Goal: Transaction & Acquisition: Download file/media

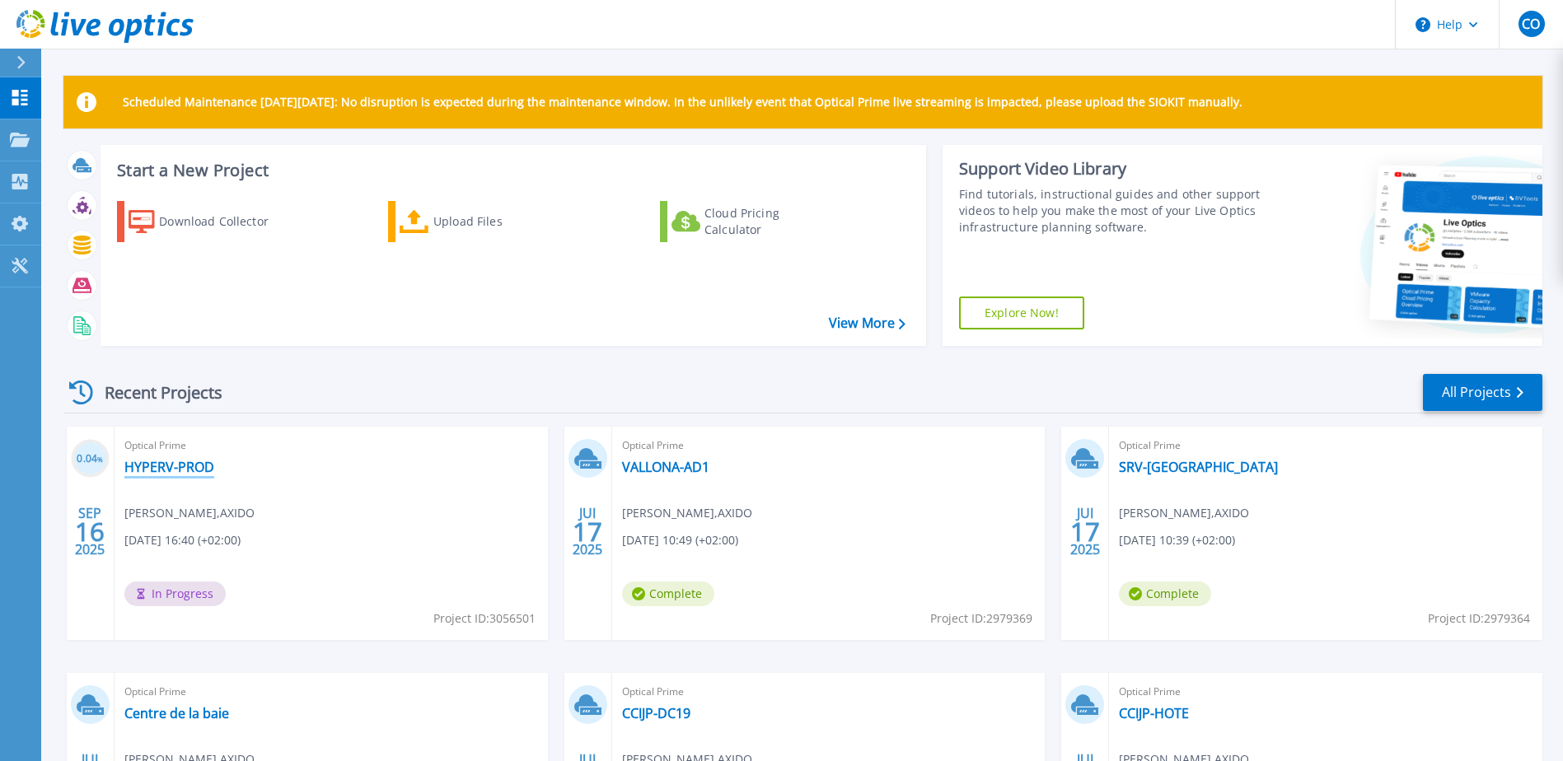
click at [183, 461] on link "HYPERV-PROD" at bounding box center [169, 467] width 90 height 16
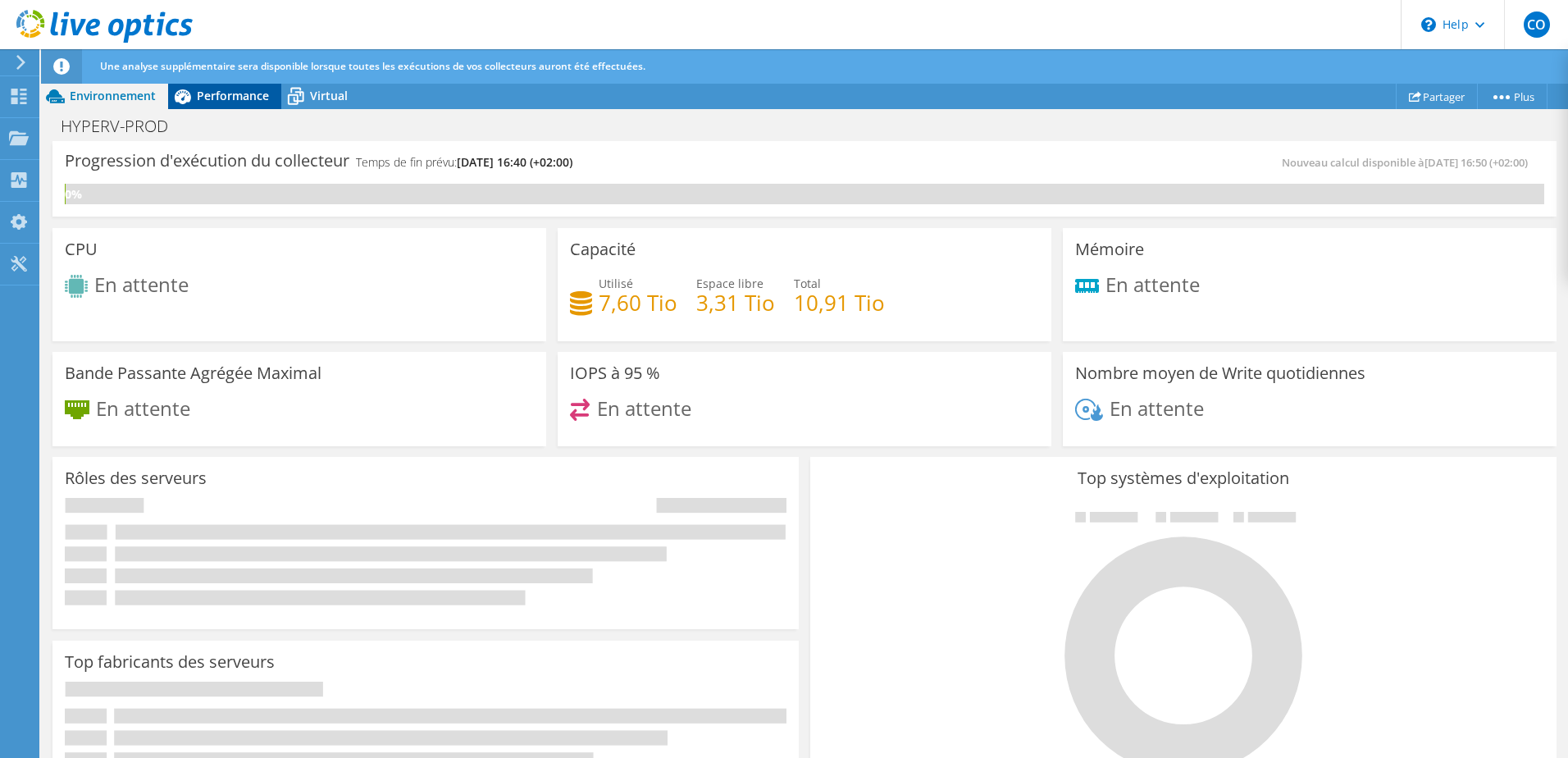
click at [221, 91] on span "Performance" at bounding box center [233, 96] width 72 height 16
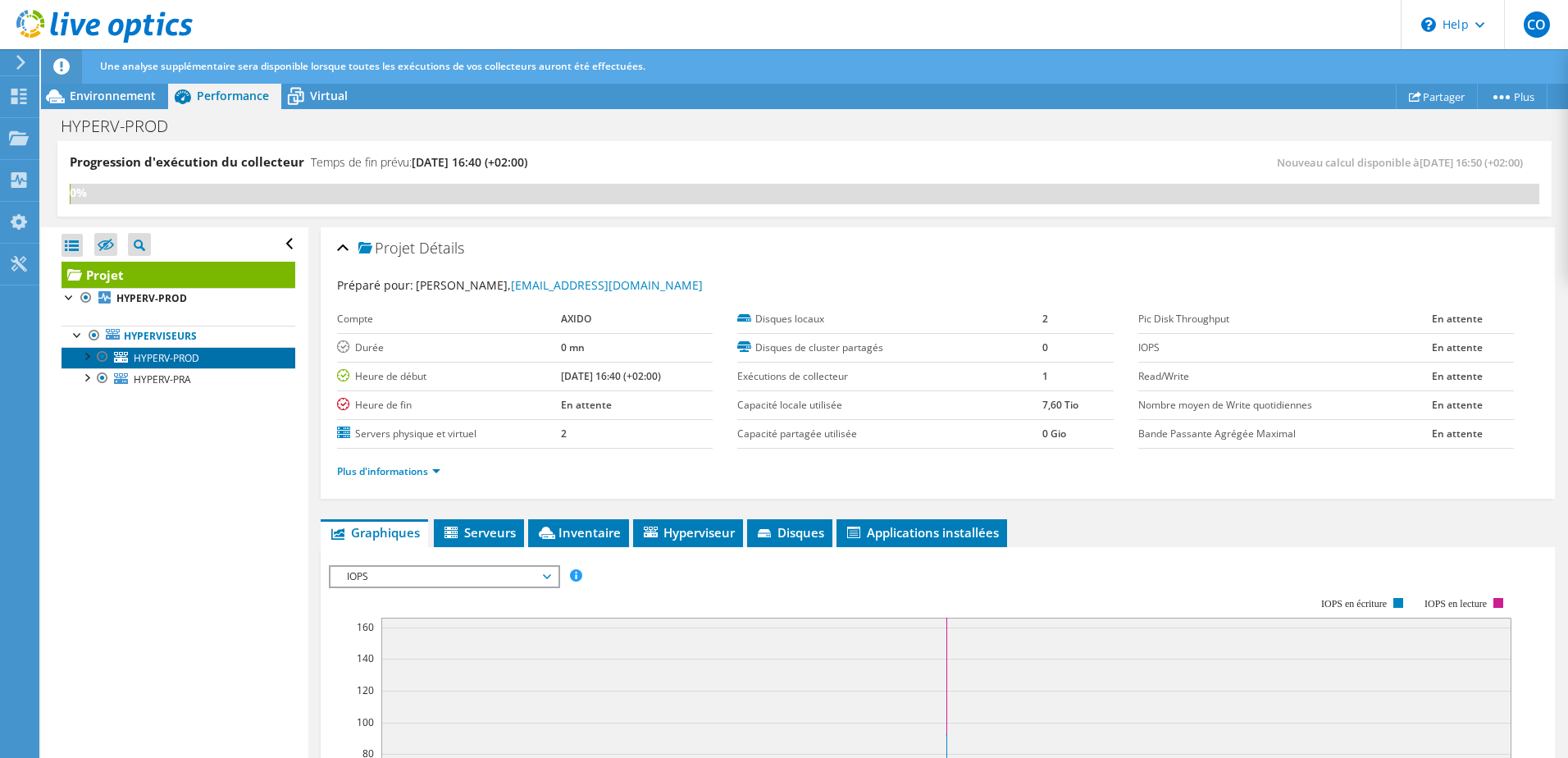
click at [192, 360] on span "HYPERV-PROD" at bounding box center [166, 359] width 66 height 14
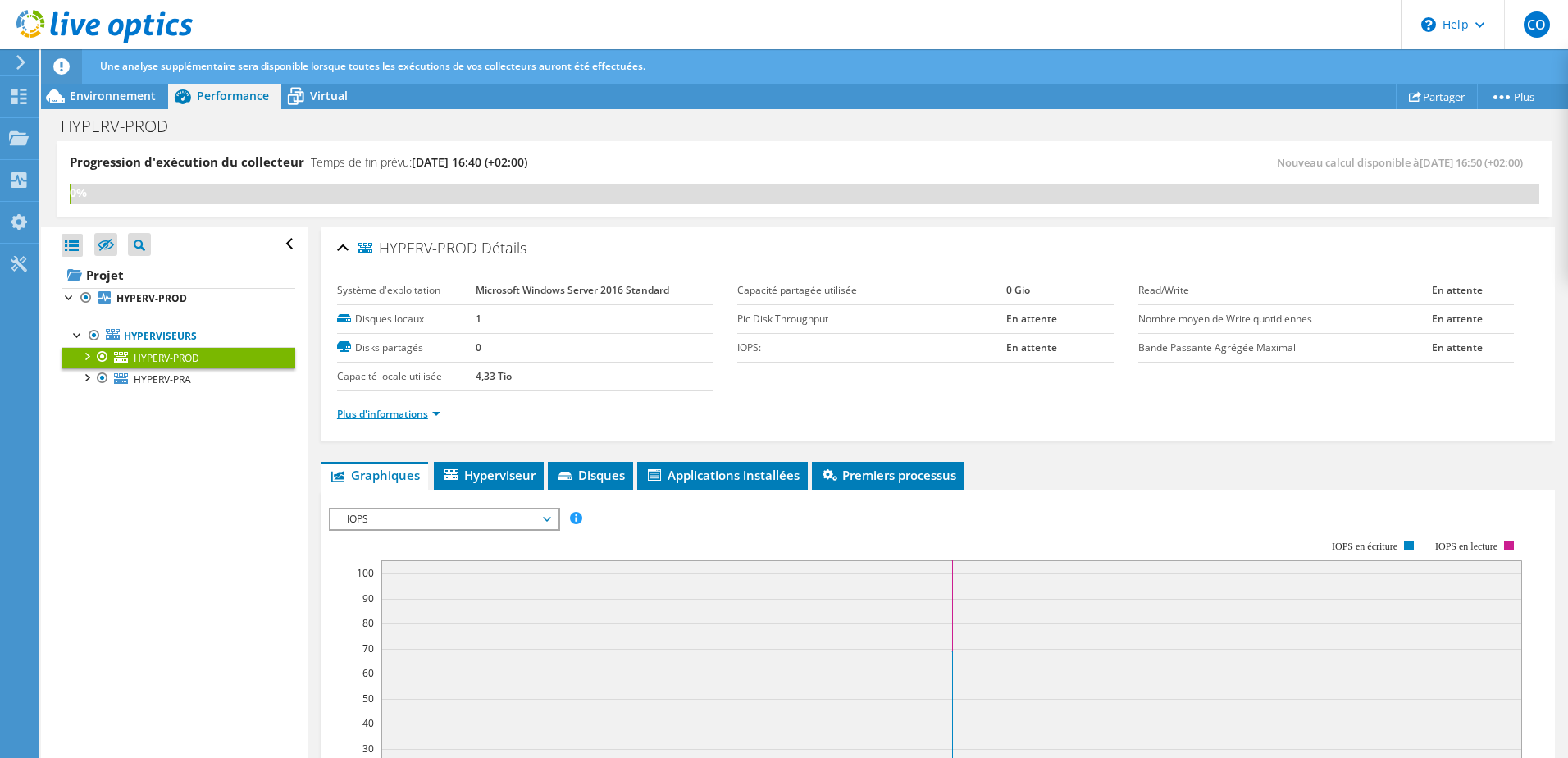
click at [440, 410] on link "Plus d'informations" at bounding box center [389, 414] width 104 height 14
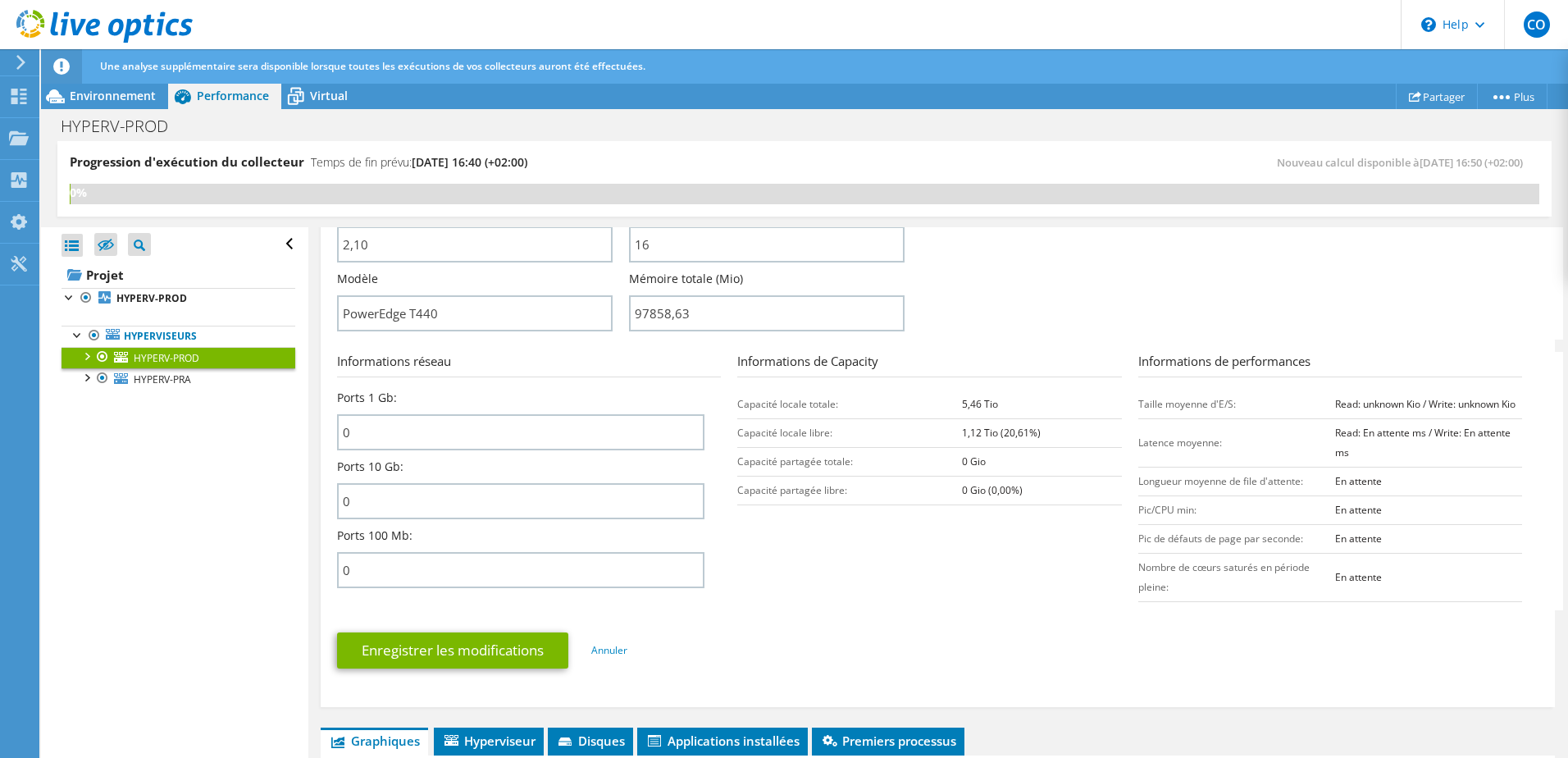
scroll to position [246, 0]
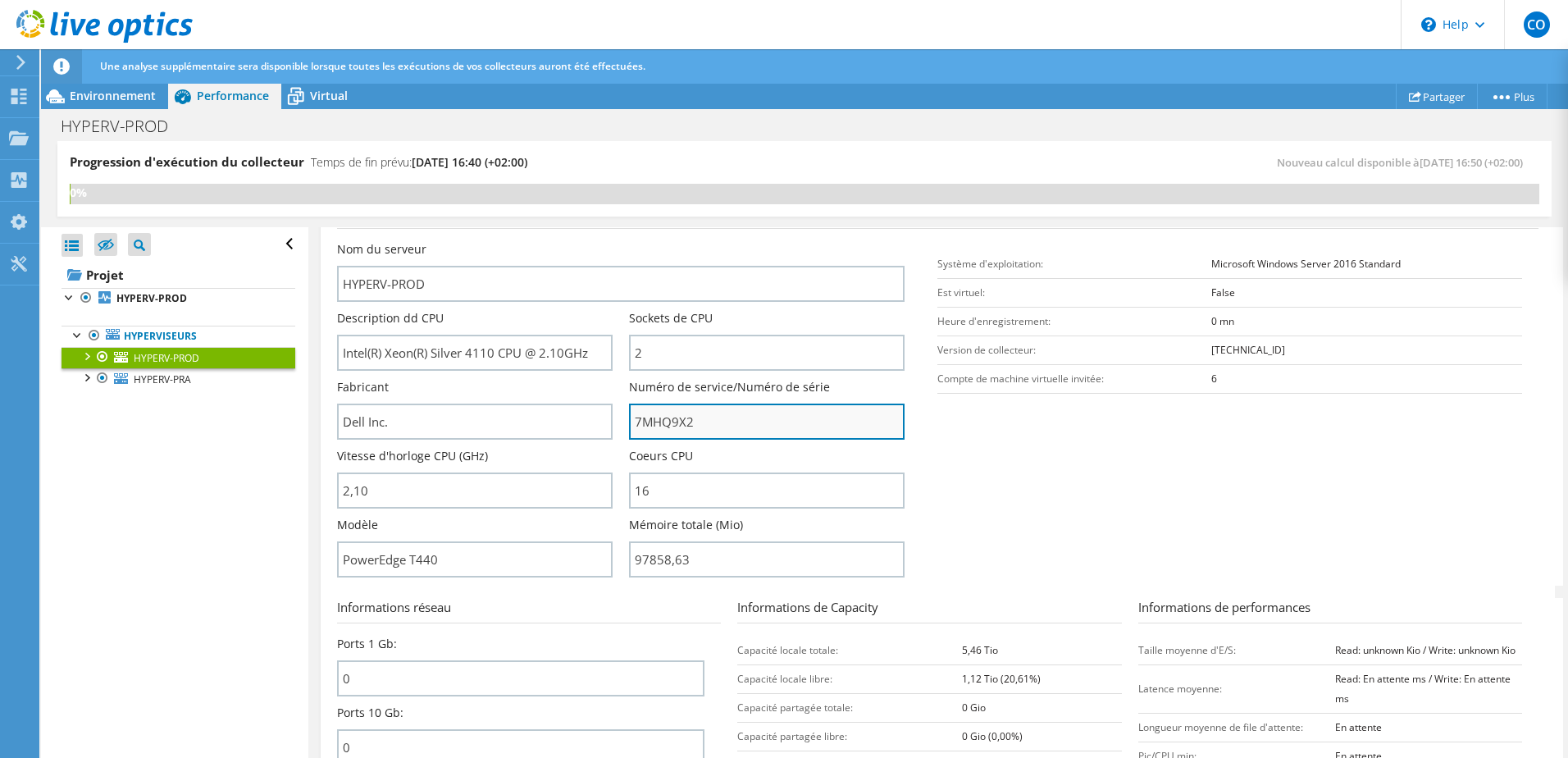
click at [654, 426] on input "7MHQ9X2" at bounding box center [767, 421] width 276 height 36
click at [105, 99] on span "Environnement" at bounding box center [112, 96] width 87 height 16
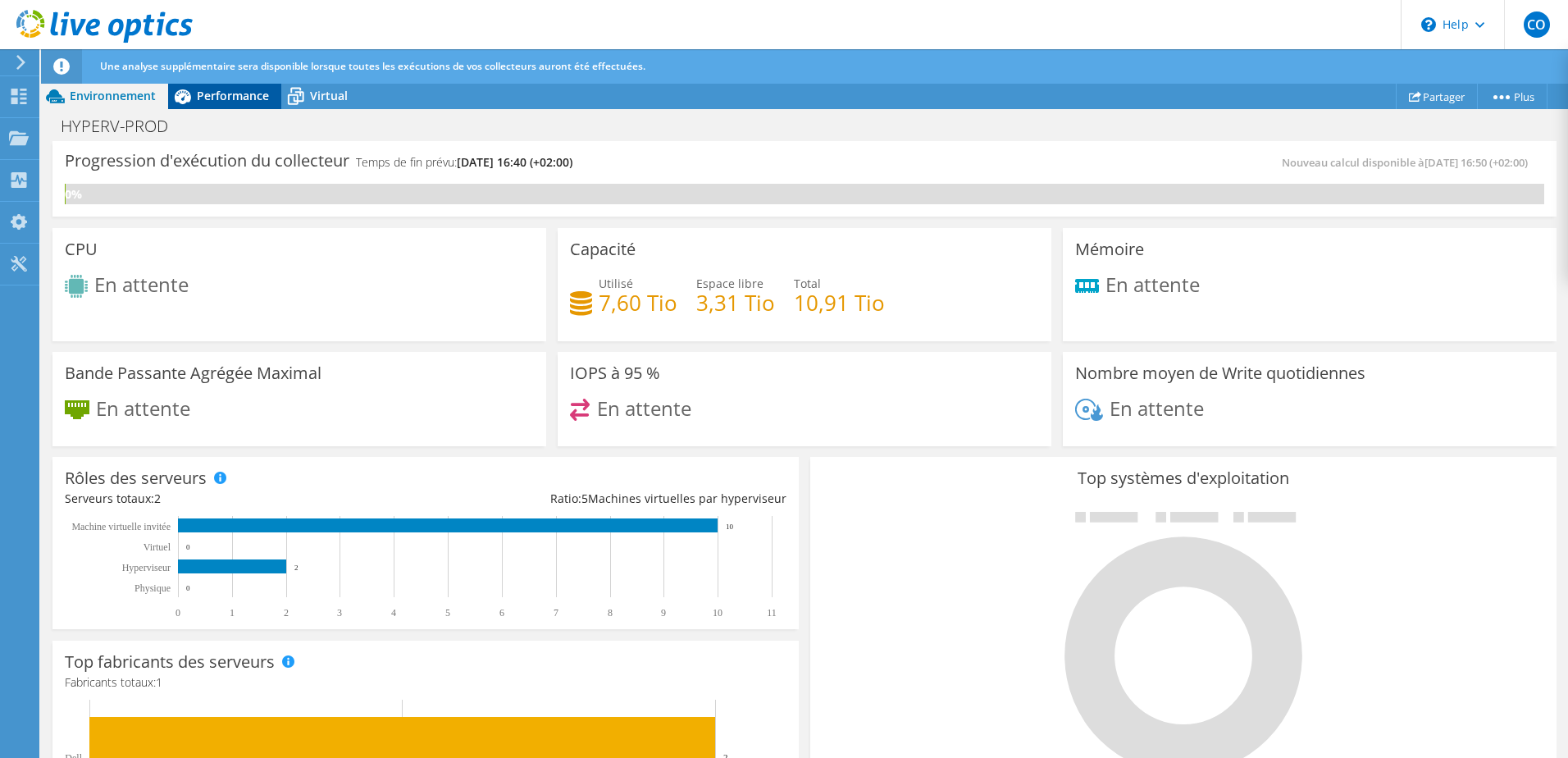
click at [207, 94] on span "Performance" at bounding box center [233, 96] width 72 height 16
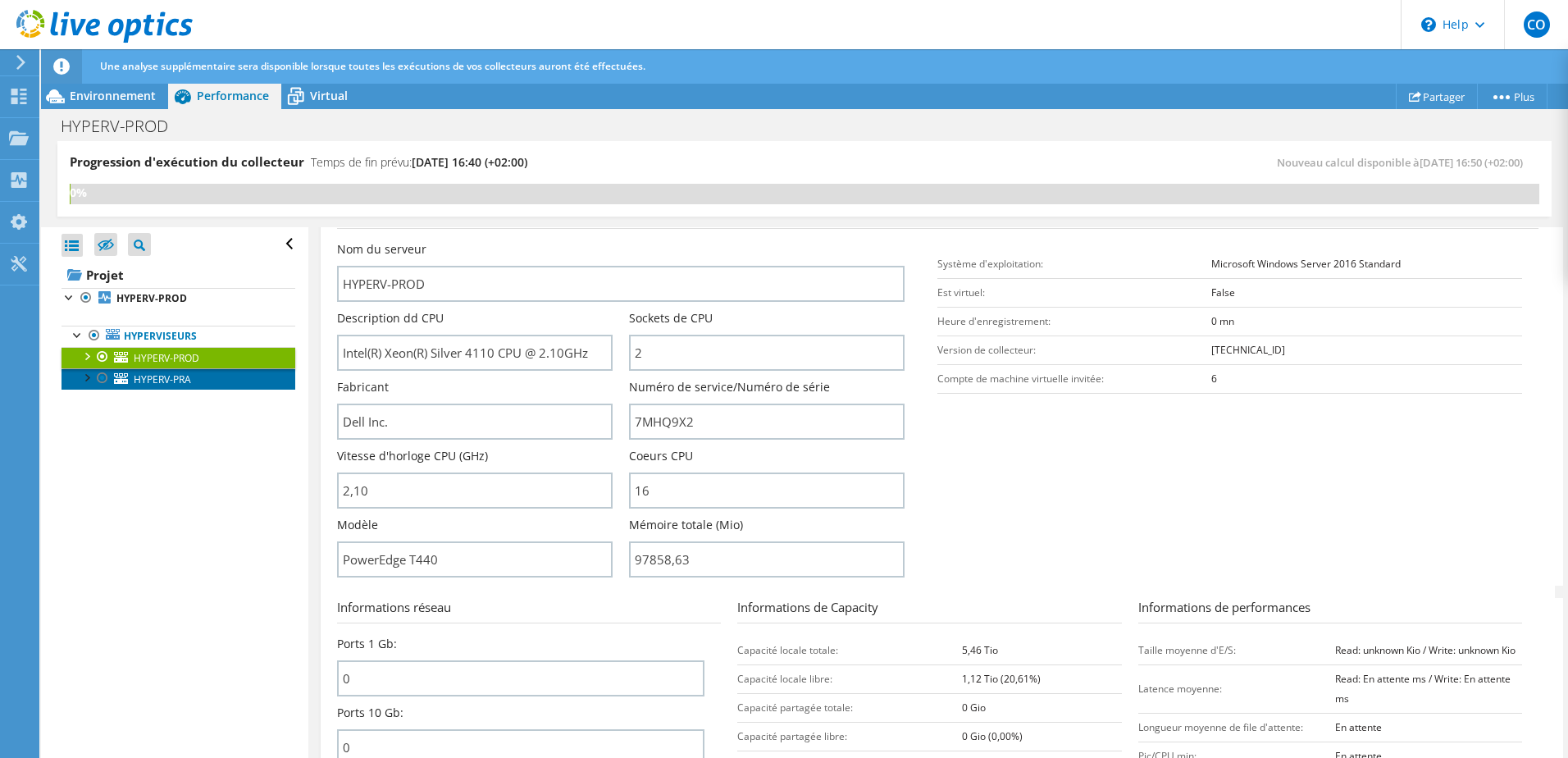
click at [179, 386] on link "HYPERV-PRA" at bounding box center [178, 379] width 234 height 21
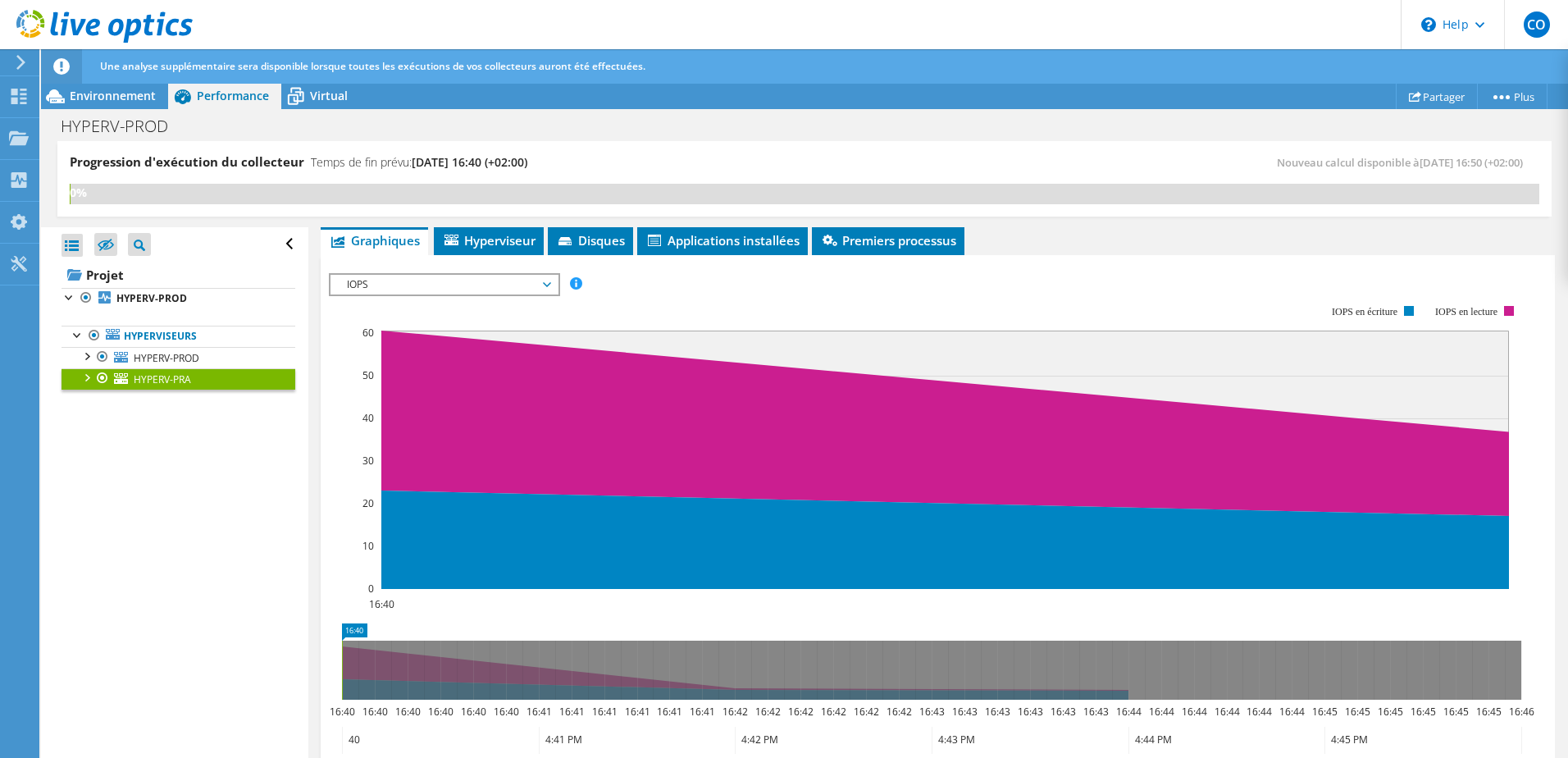
scroll to position [0, 0]
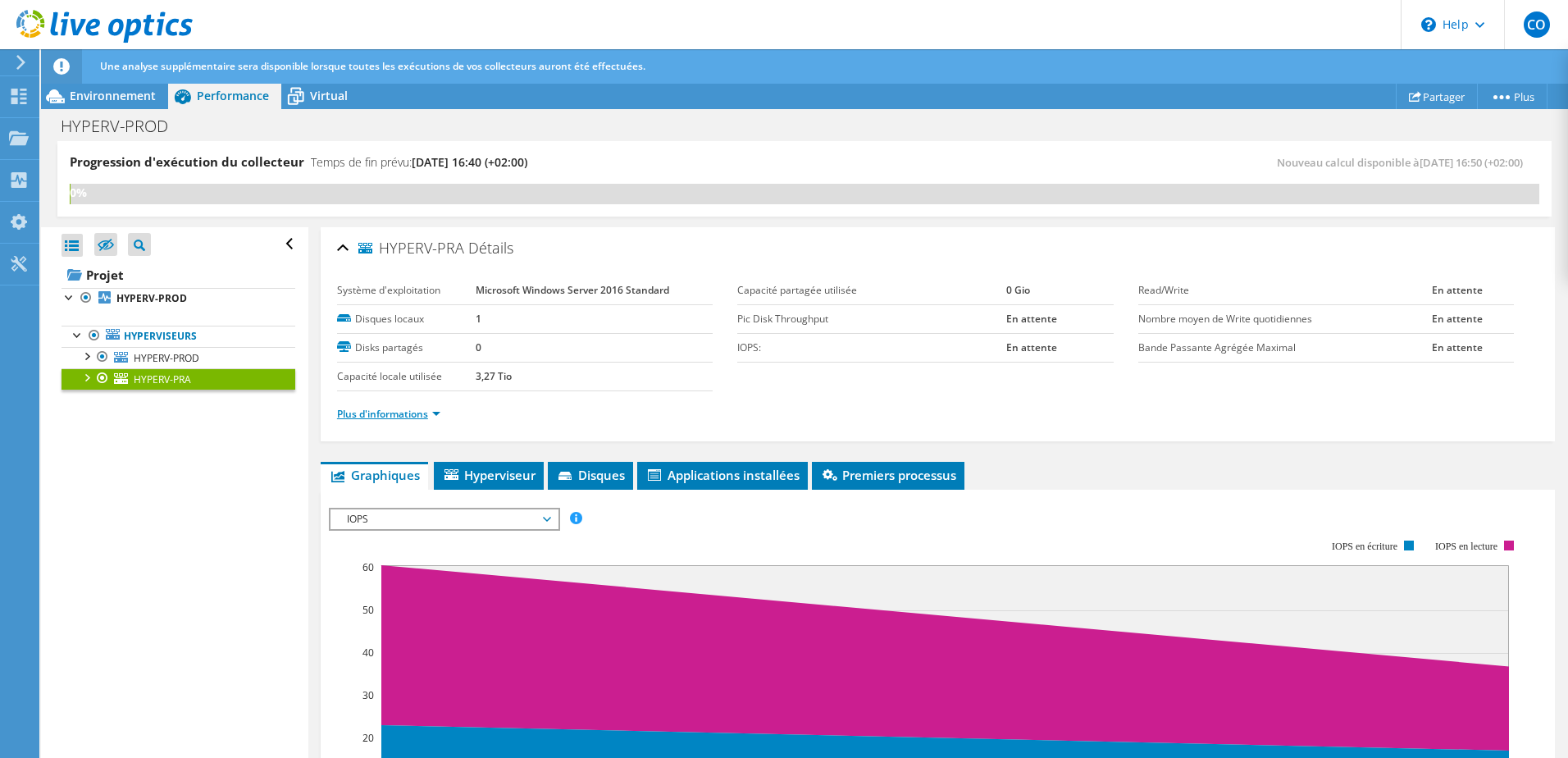
click at [438, 407] on link "Plus d'informations" at bounding box center [389, 414] width 104 height 14
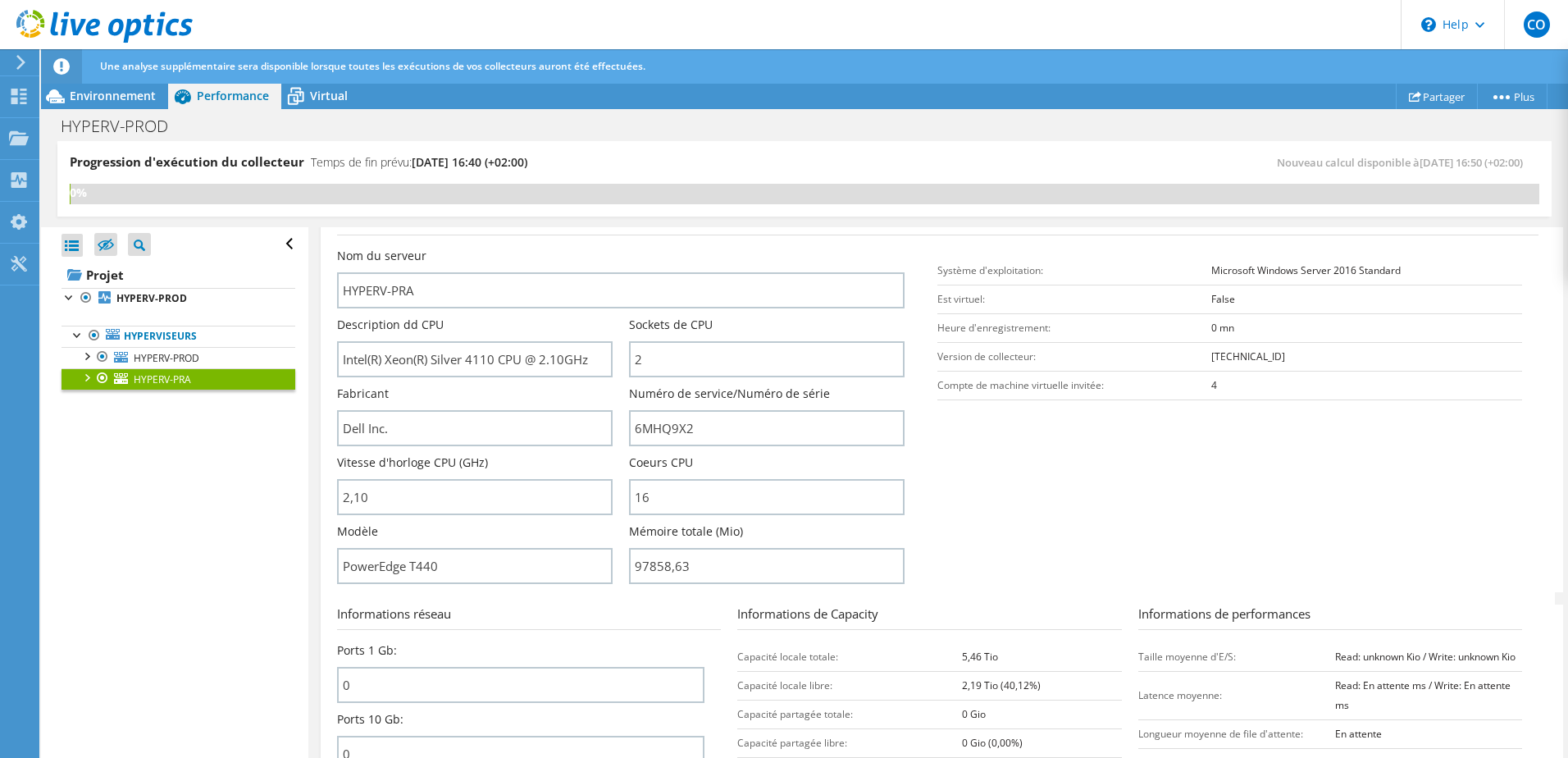
scroll to position [246, 0]
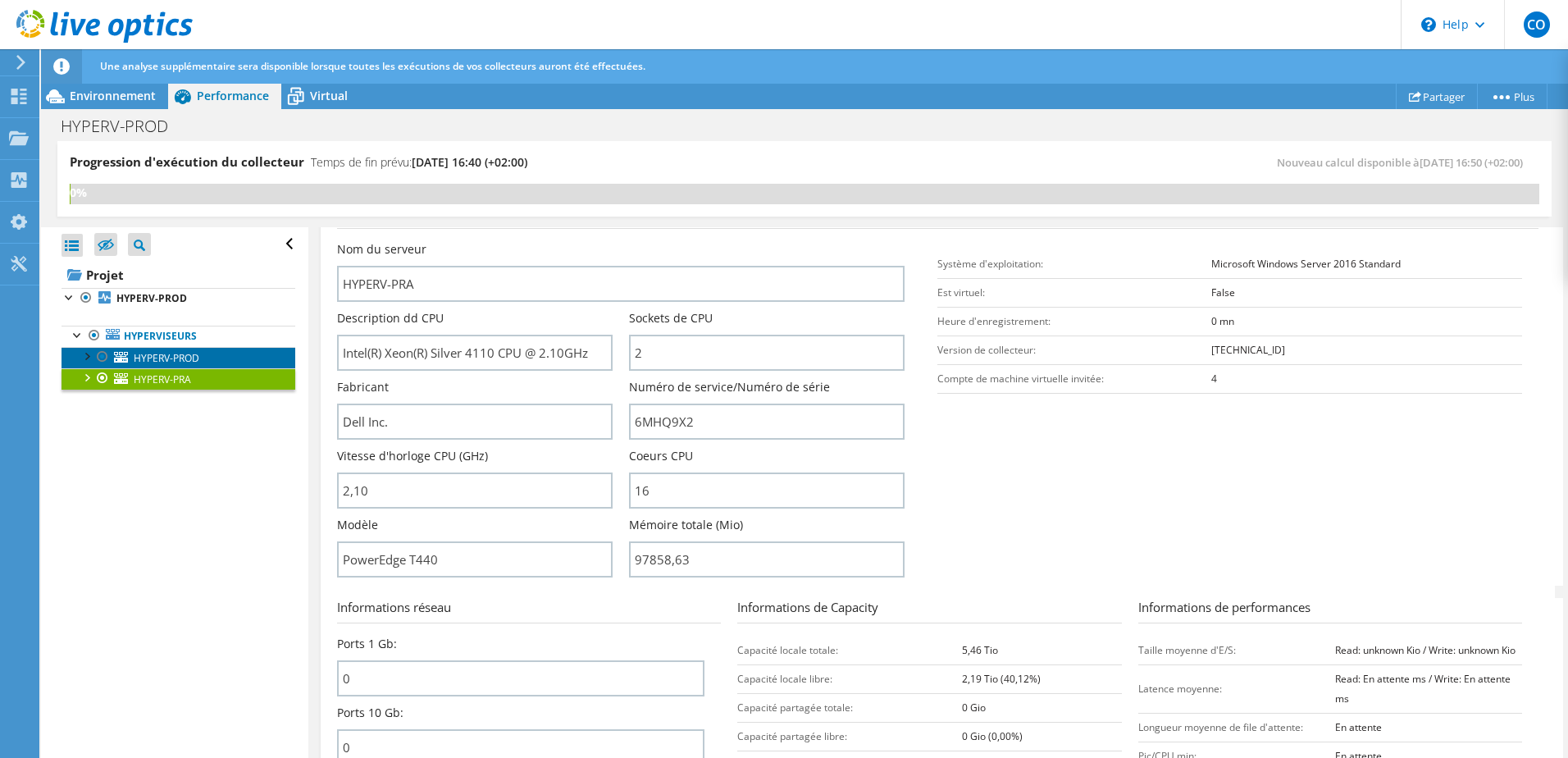
click at [151, 352] on span "HYPERV-PROD" at bounding box center [166, 359] width 66 height 14
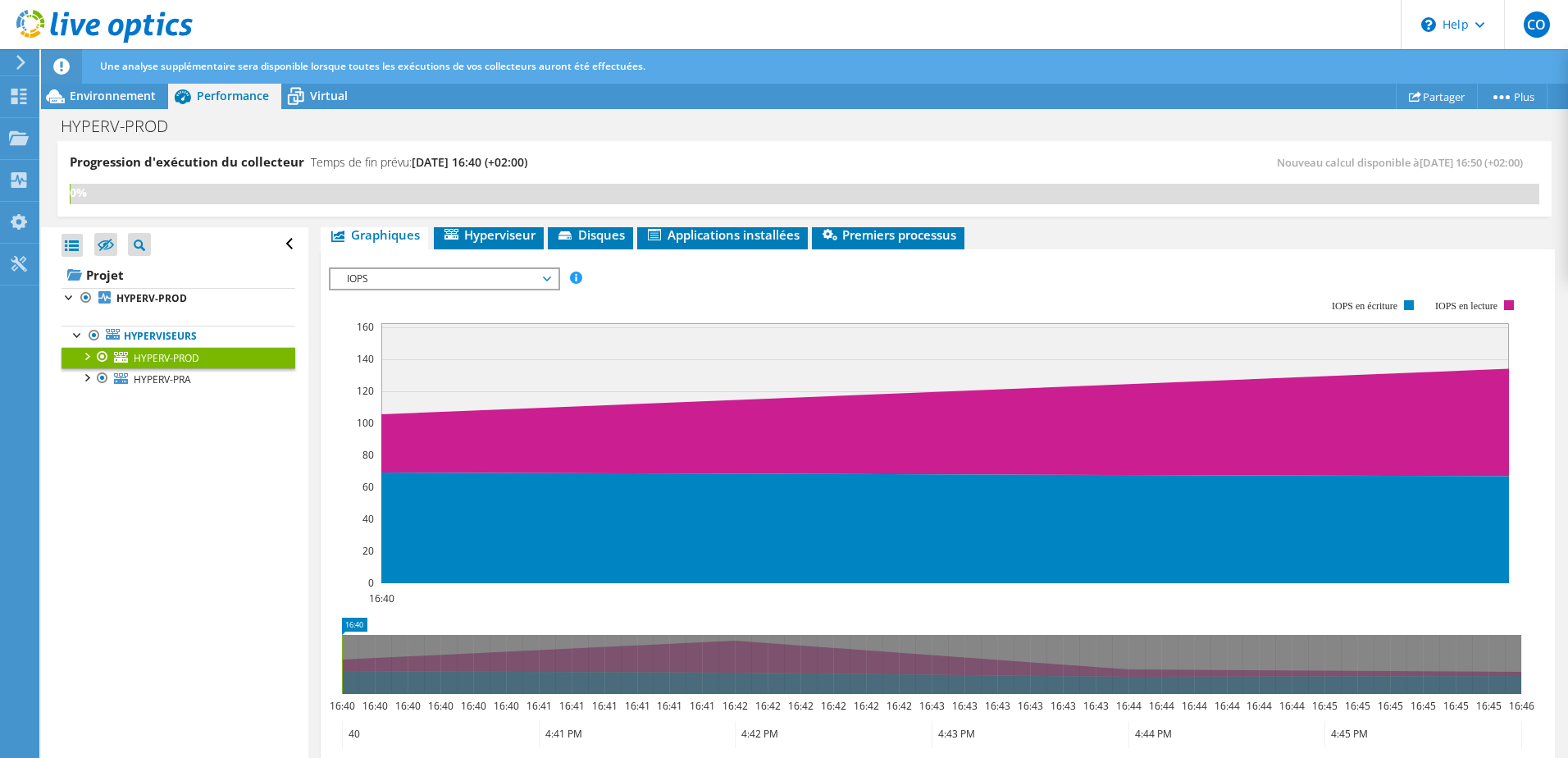
scroll to position [0, 0]
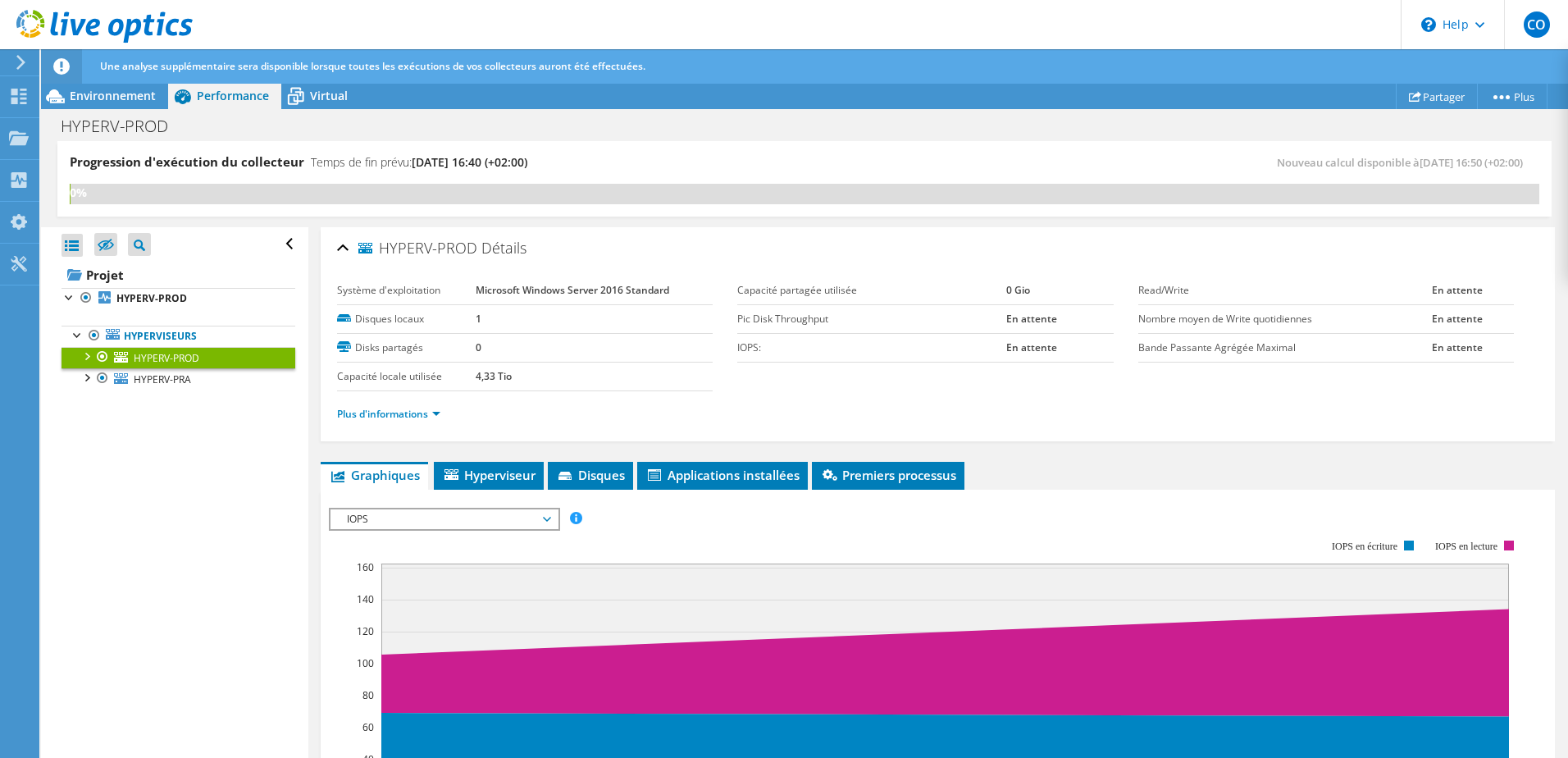
click at [452, 414] on ul "Plus d'informations" at bounding box center [938, 412] width 1202 height 22
click at [443, 416] on li "Plus d'informations" at bounding box center [394, 414] width 113 height 18
click at [440, 407] on link "Plus d'informations" at bounding box center [389, 414] width 104 height 14
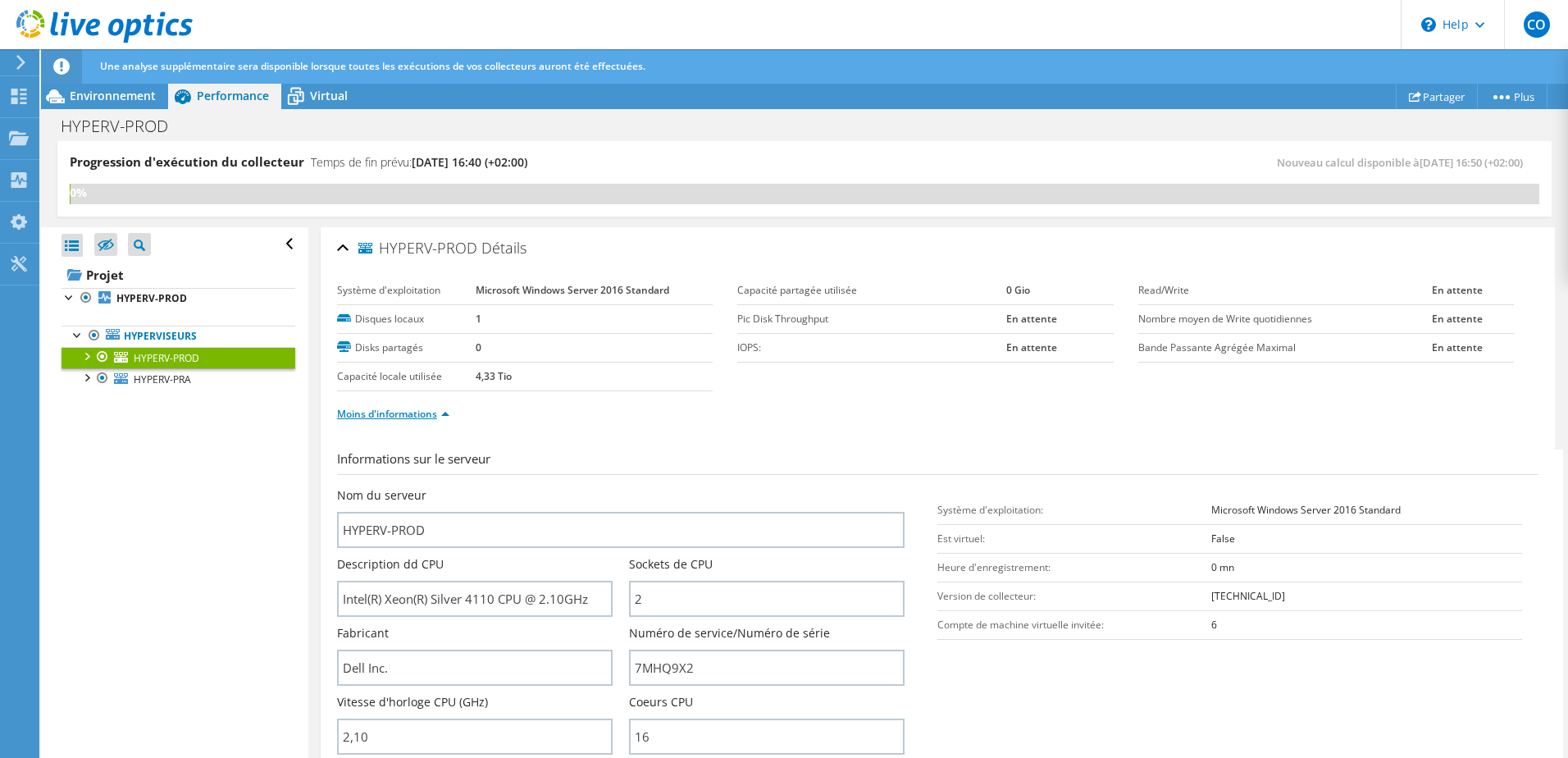
click at [442, 412] on link "Moins d'informations" at bounding box center [393, 414] width 112 height 14
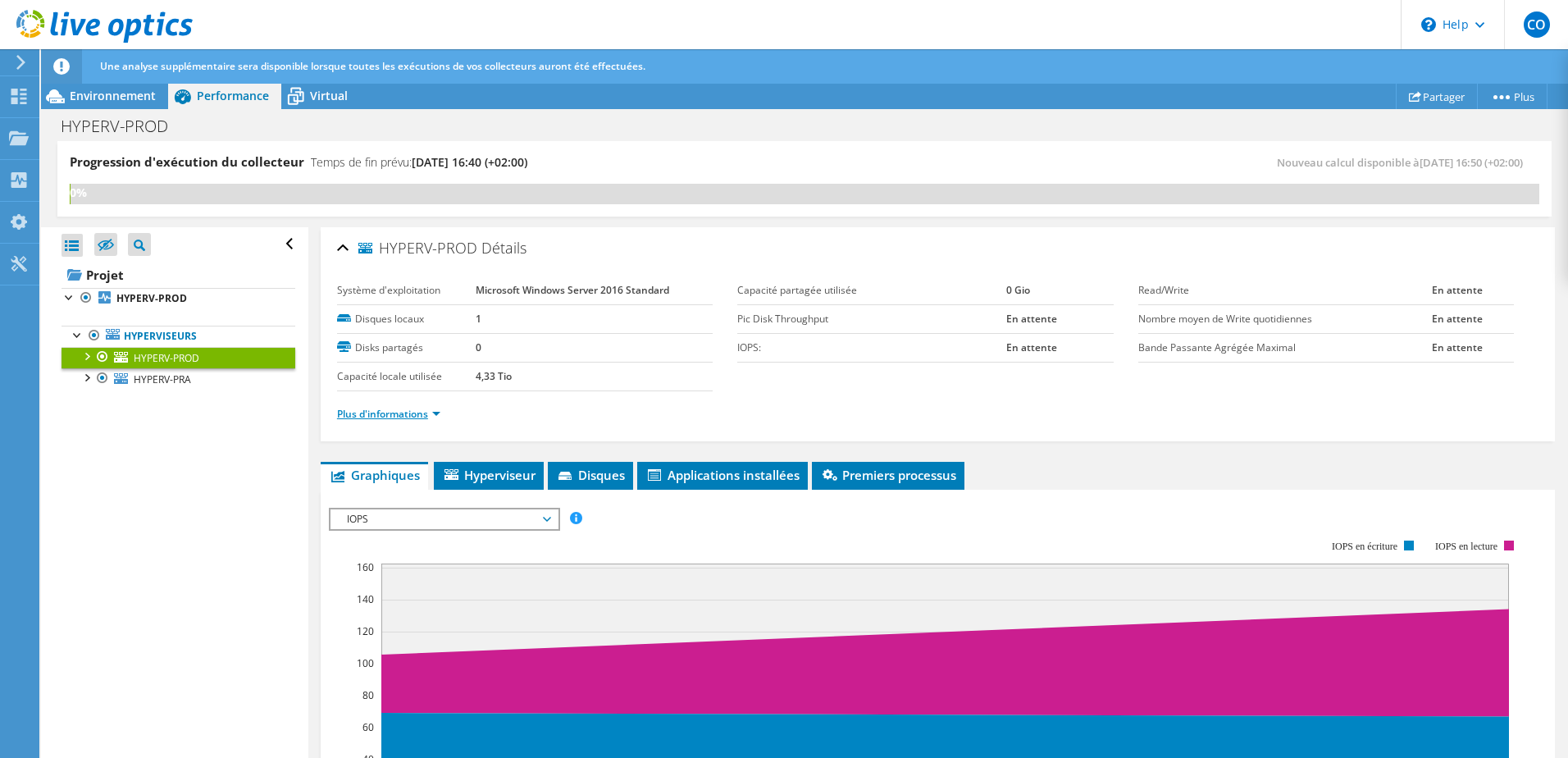
click at [442, 412] on li "Plus d'informations" at bounding box center [394, 414] width 113 height 18
click at [305, 88] on icon at bounding box center [296, 96] width 29 height 29
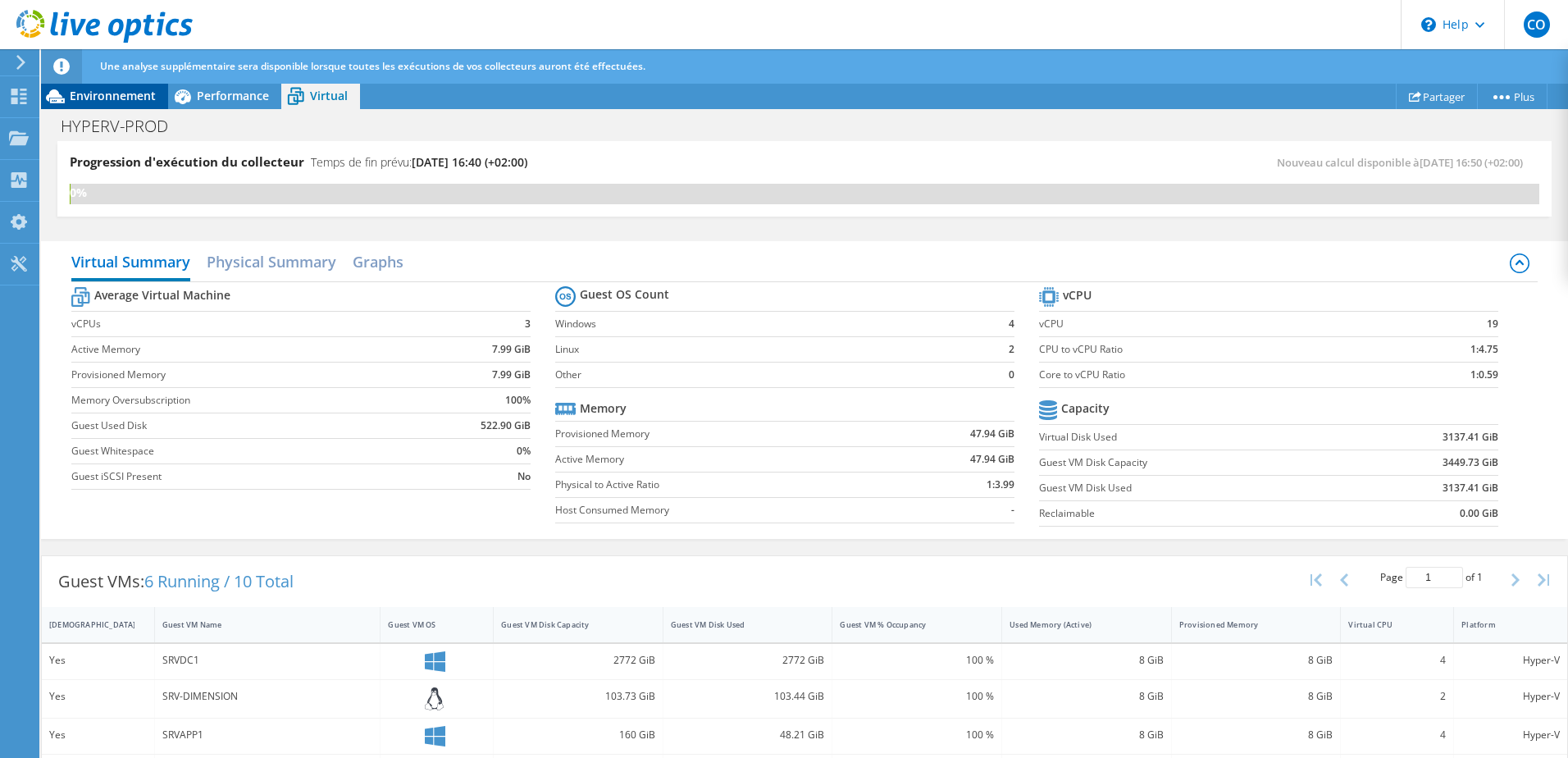
click at [119, 94] on span "Environnement" at bounding box center [112, 96] width 87 height 16
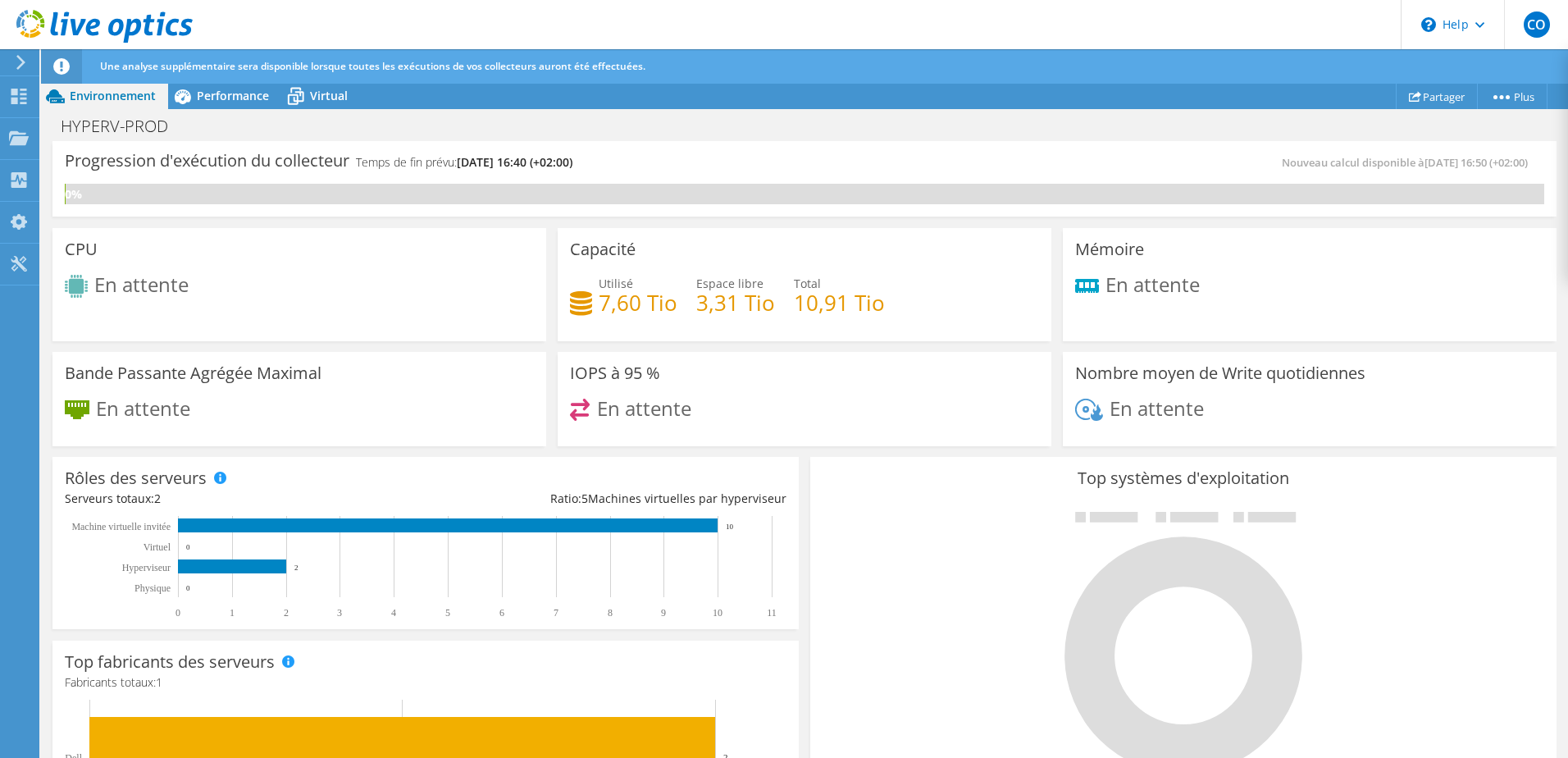
scroll to position [421, 0]
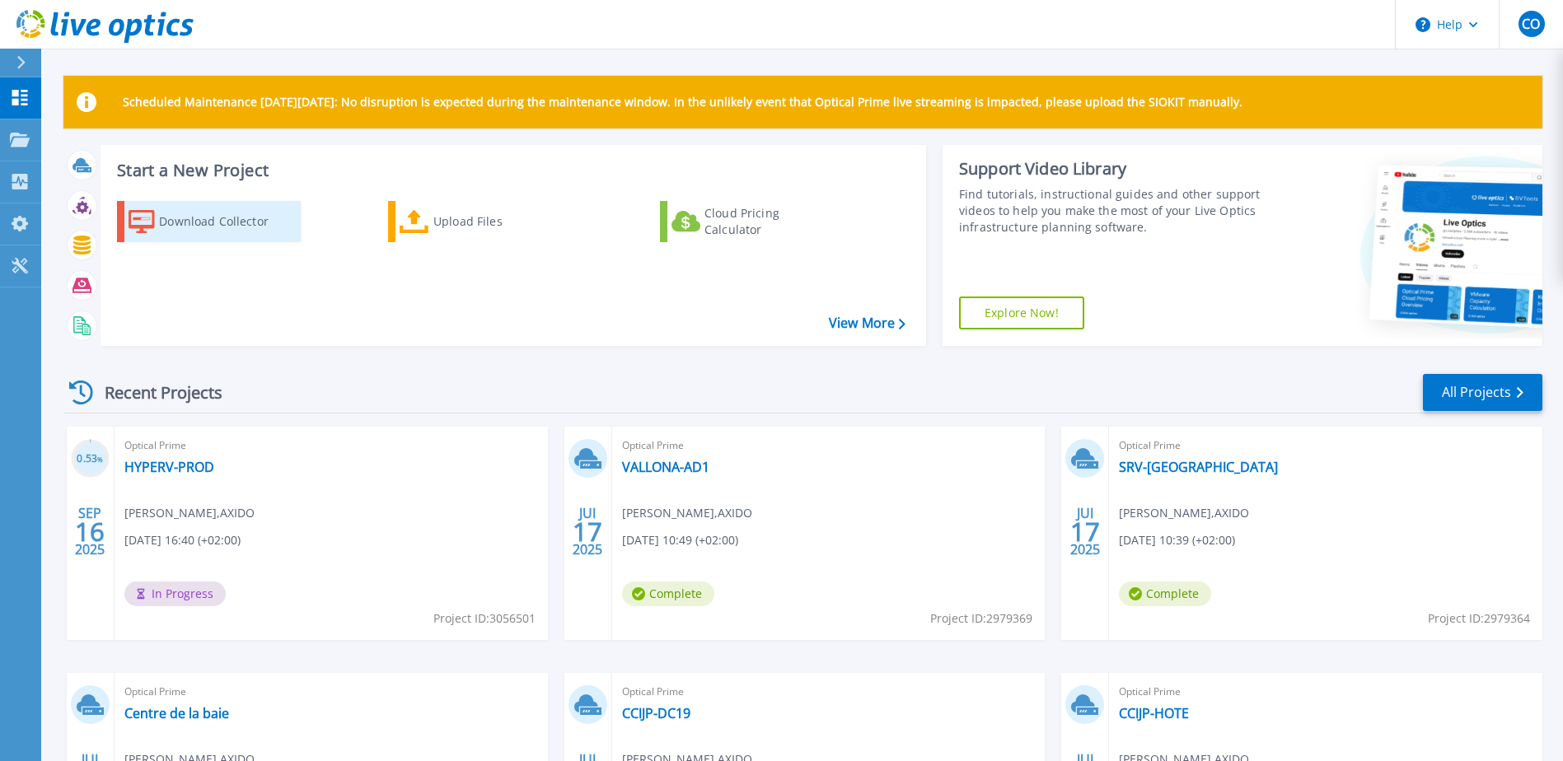
click at [215, 208] on div "Download Collector" at bounding box center [225, 221] width 132 height 33
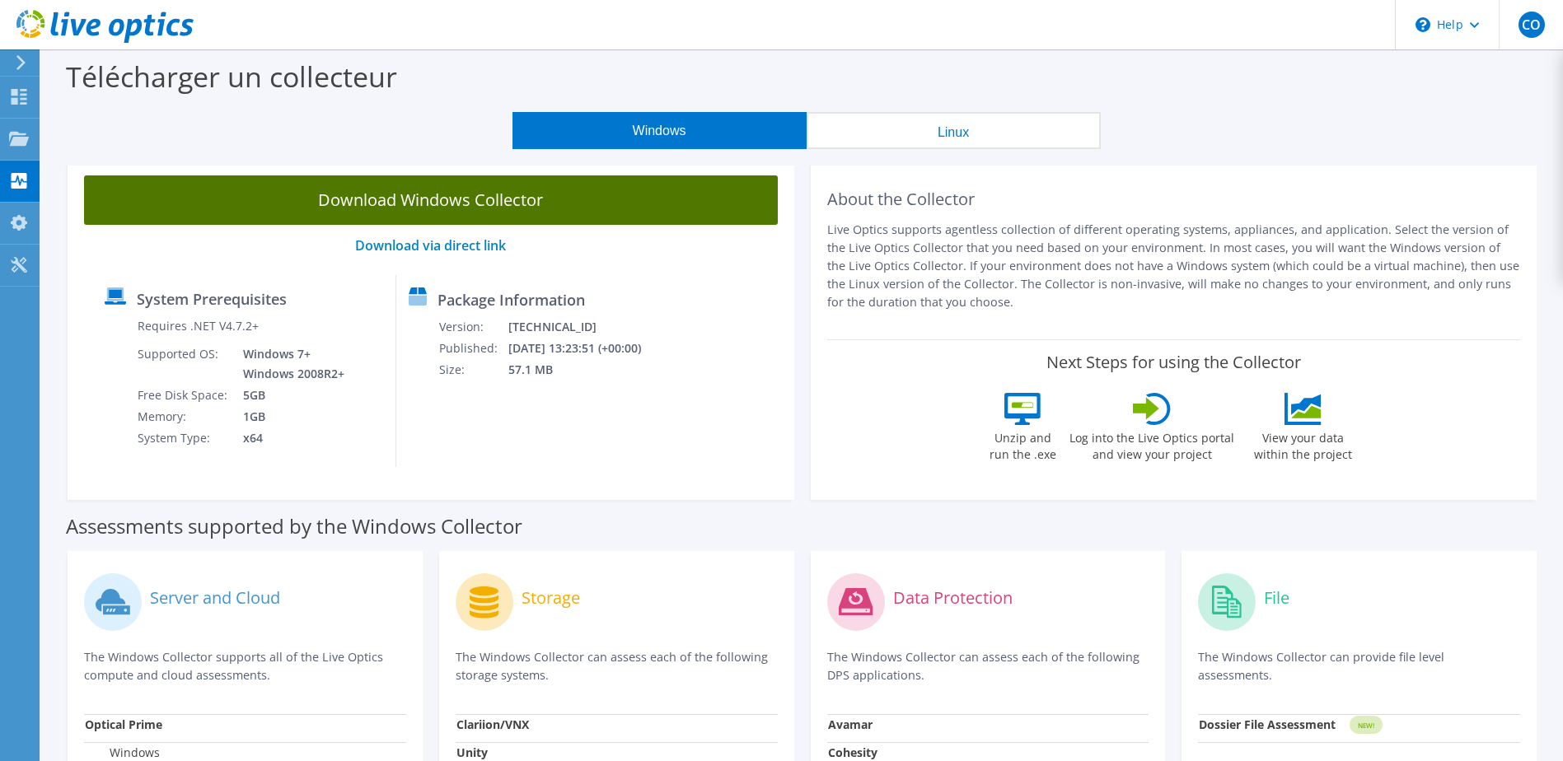
click at [598, 211] on link "Download Windows Collector" at bounding box center [431, 199] width 694 height 49
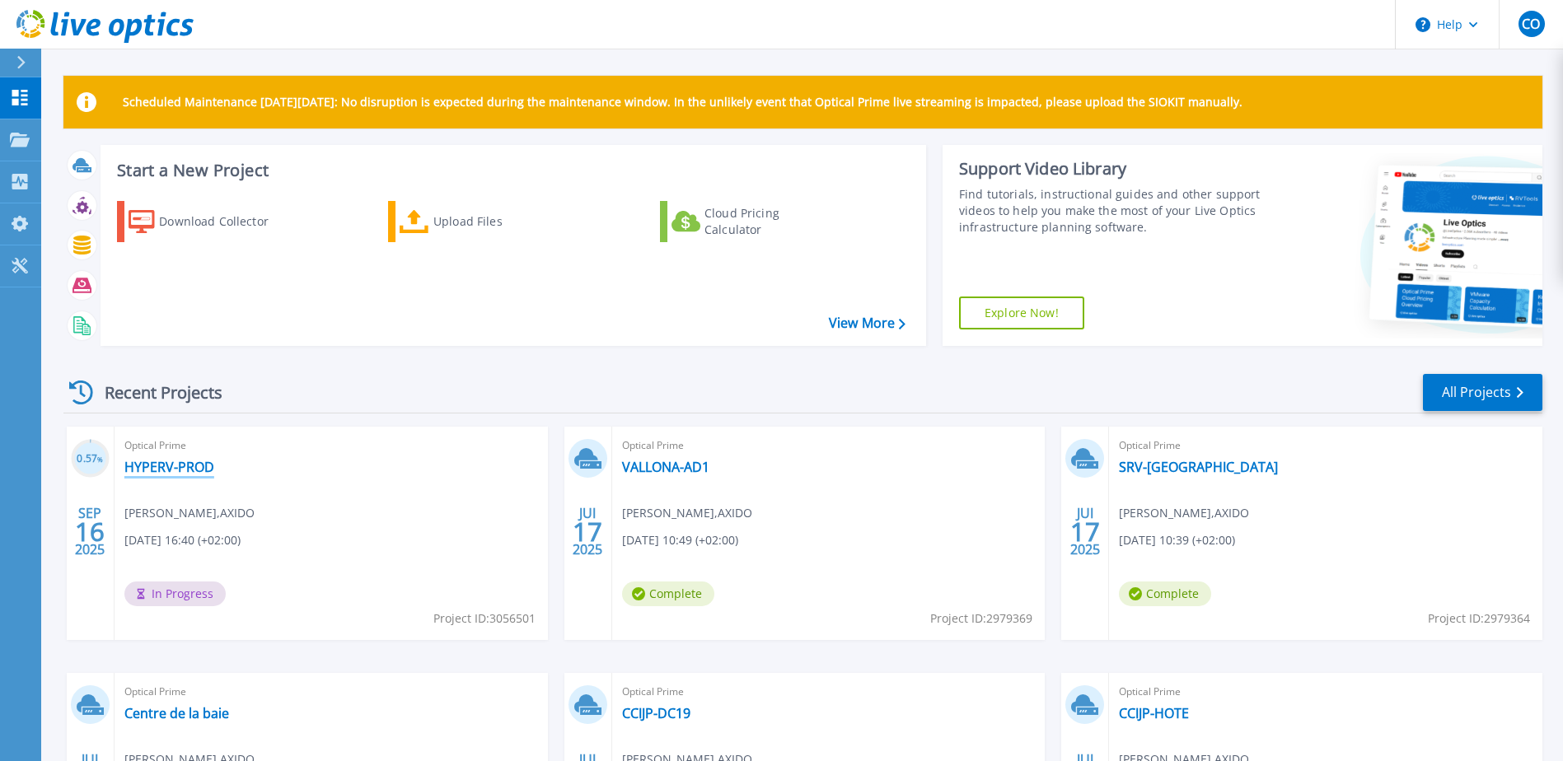
click at [170, 470] on link "HYPERV-PROD" at bounding box center [169, 467] width 90 height 16
